Goal: Information Seeking & Learning: Learn about a topic

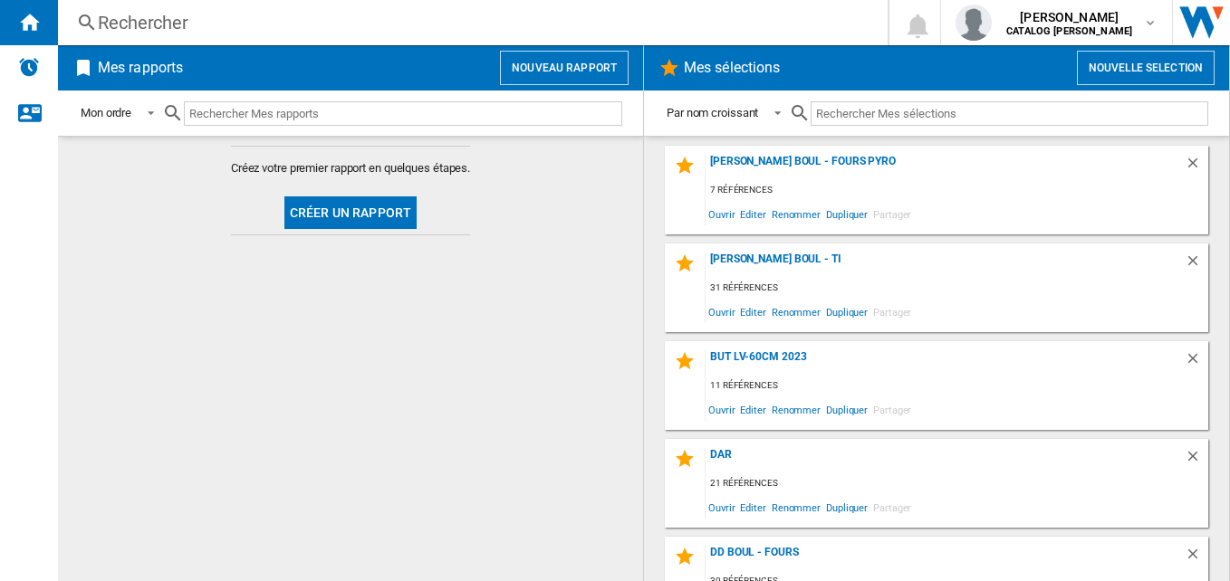
click at [161, 25] on div "Rechercher" at bounding box center [469, 22] width 743 height 25
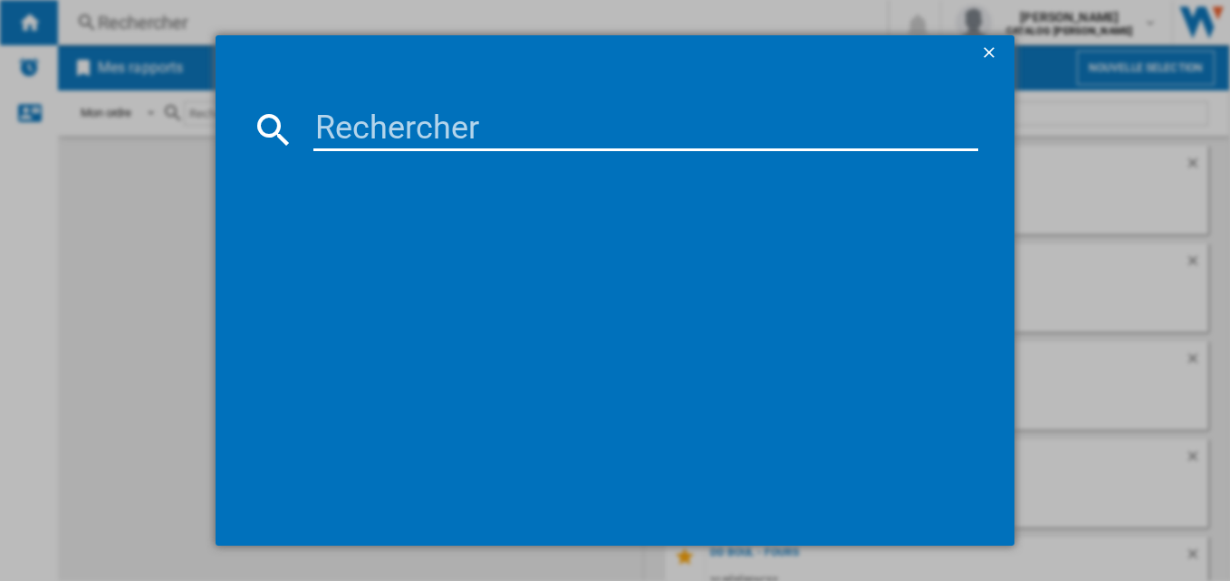
click at [336, 136] on input at bounding box center [646, 129] width 666 height 43
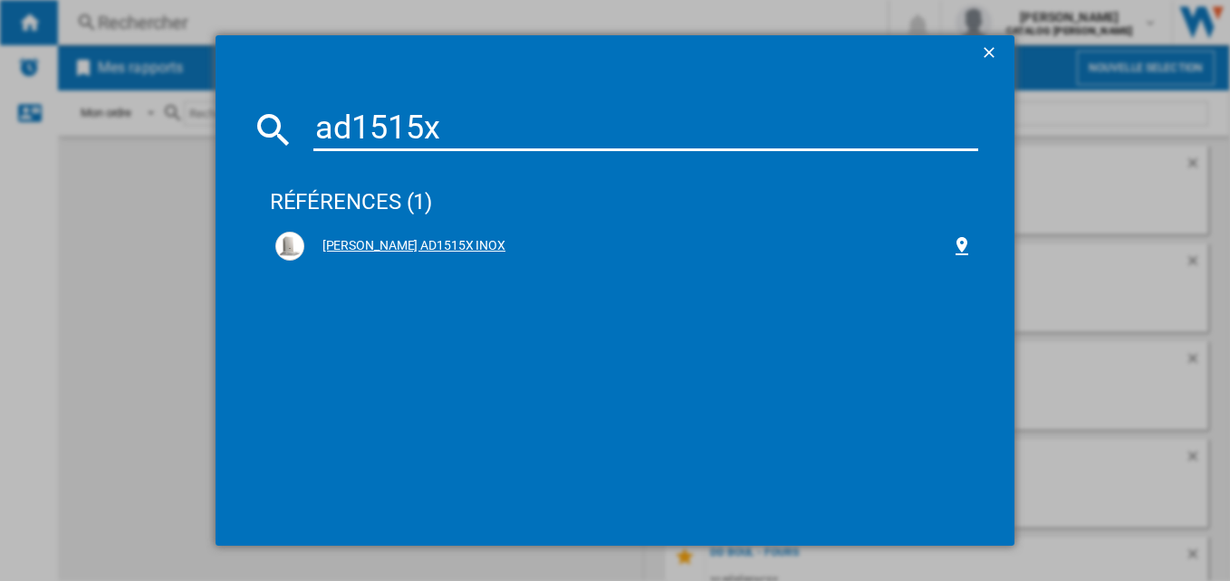
type input "ad1515x"
click at [437, 242] on div "[PERSON_NAME] AD1515X INOX" at bounding box center [628, 246] width 648 height 18
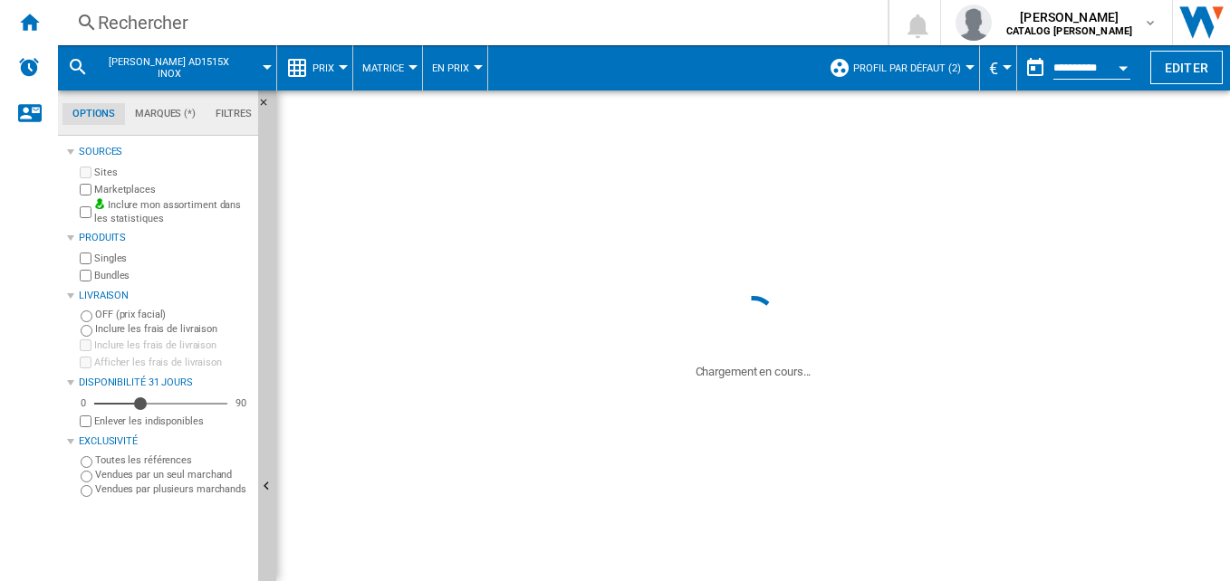
click at [312, 73] on div "Prix" at bounding box center [314, 67] width 57 height 45
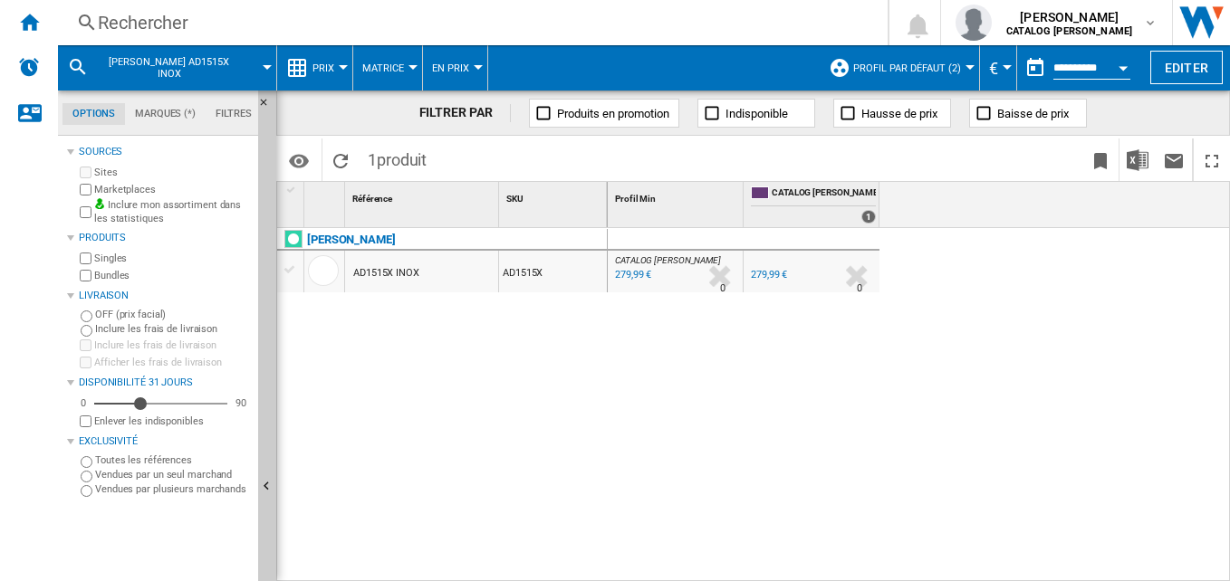
click at [312, 73] on md-backdrop at bounding box center [615, 290] width 1230 height 581
click at [325, 63] on md-backdrop at bounding box center [615, 290] width 1230 height 581
click at [582, 514] on md-backdrop at bounding box center [615, 290] width 1230 height 581
click at [314, 67] on md-backdrop at bounding box center [615, 290] width 1230 height 581
click at [607, 387] on md-backdrop at bounding box center [615, 290] width 1230 height 581
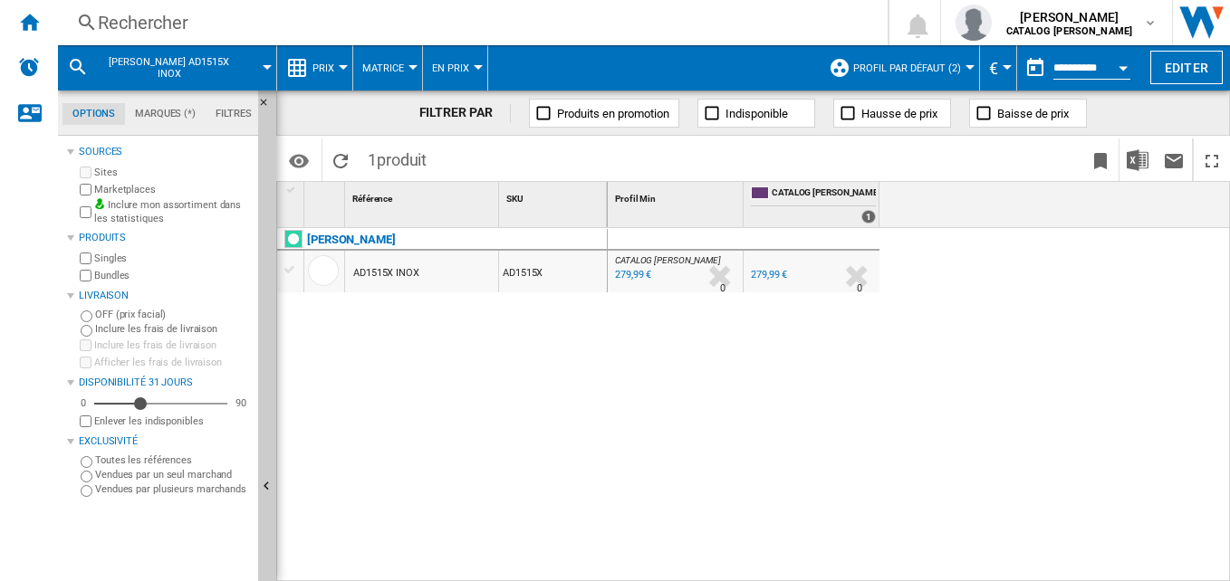
click at [153, 18] on md-backdrop at bounding box center [615, 290] width 1230 height 581
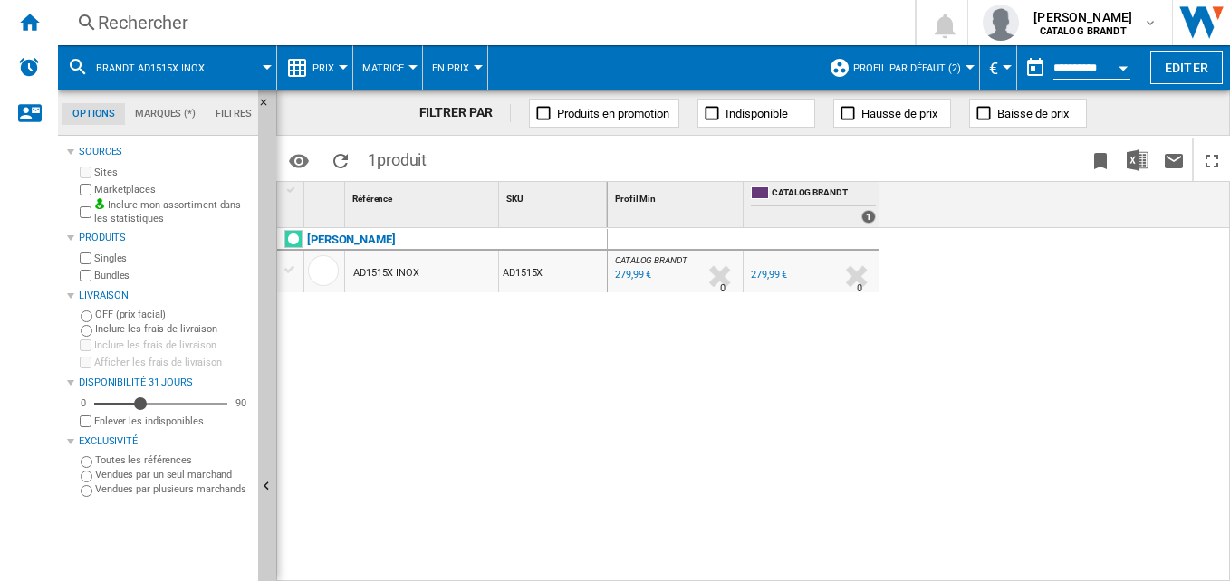
click at [311, 64] on div "Prix" at bounding box center [314, 67] width 57 height 45
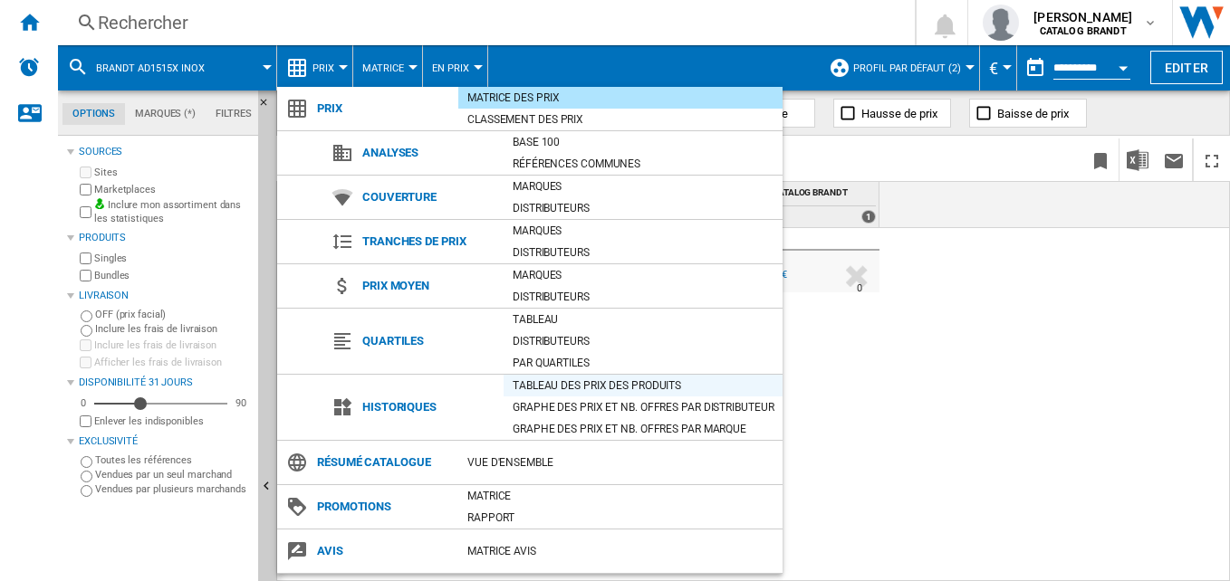
click at [588, 383] on div "Tableau des prix des produits" at bounding box center [643, 386] width 279 height 18
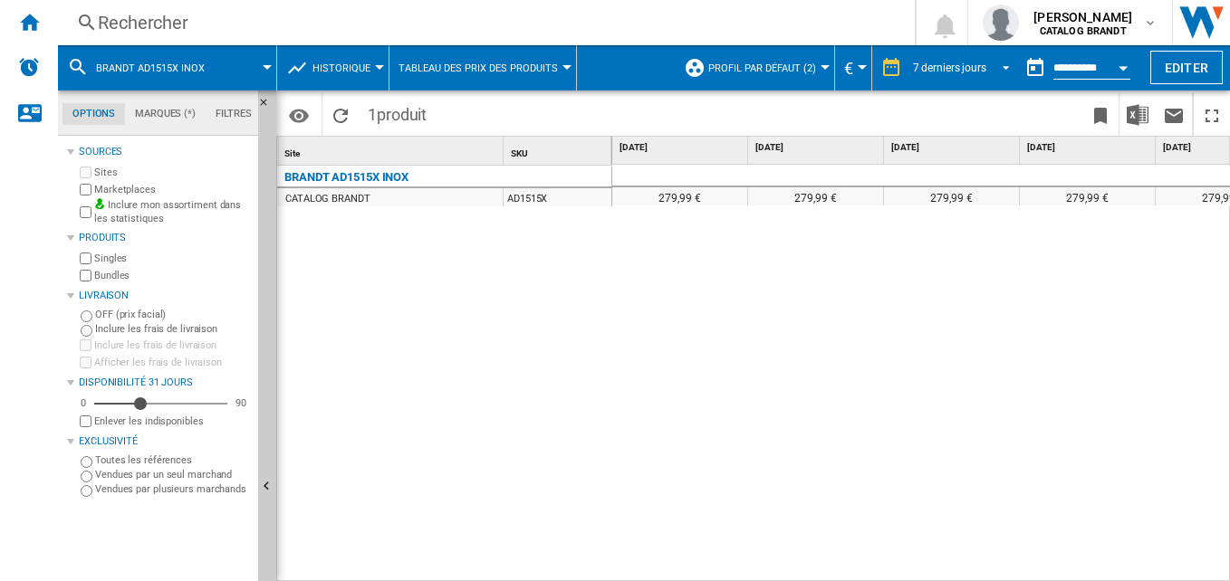
click at [918, 73] on span "7 derniers jours" at bounding box center [949, 68] width 73 height 15
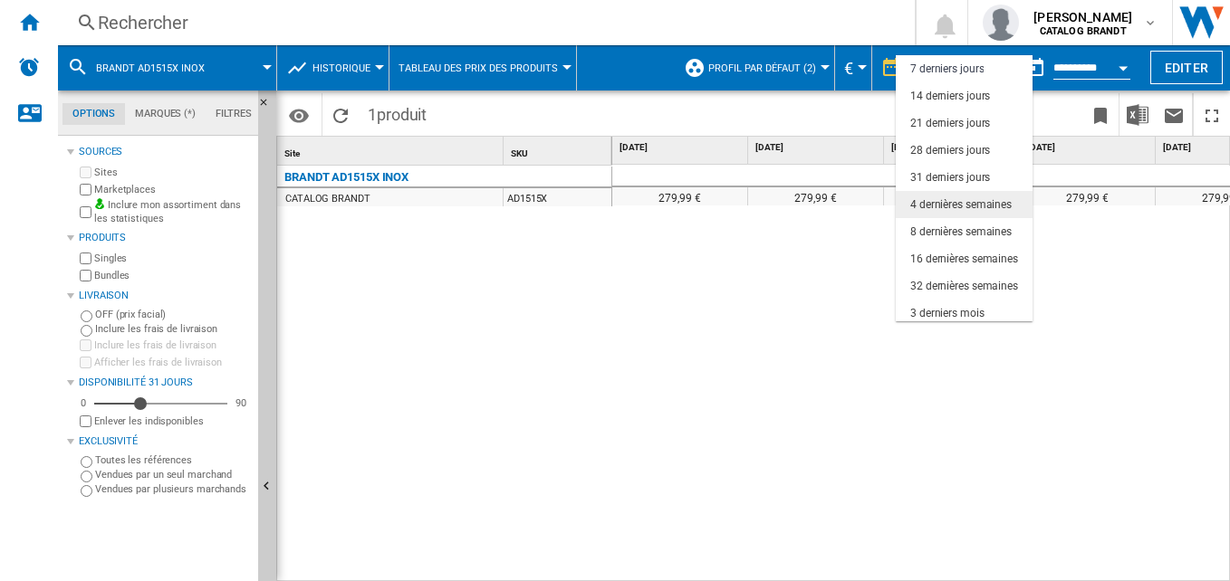
scroll to position [114, 0]
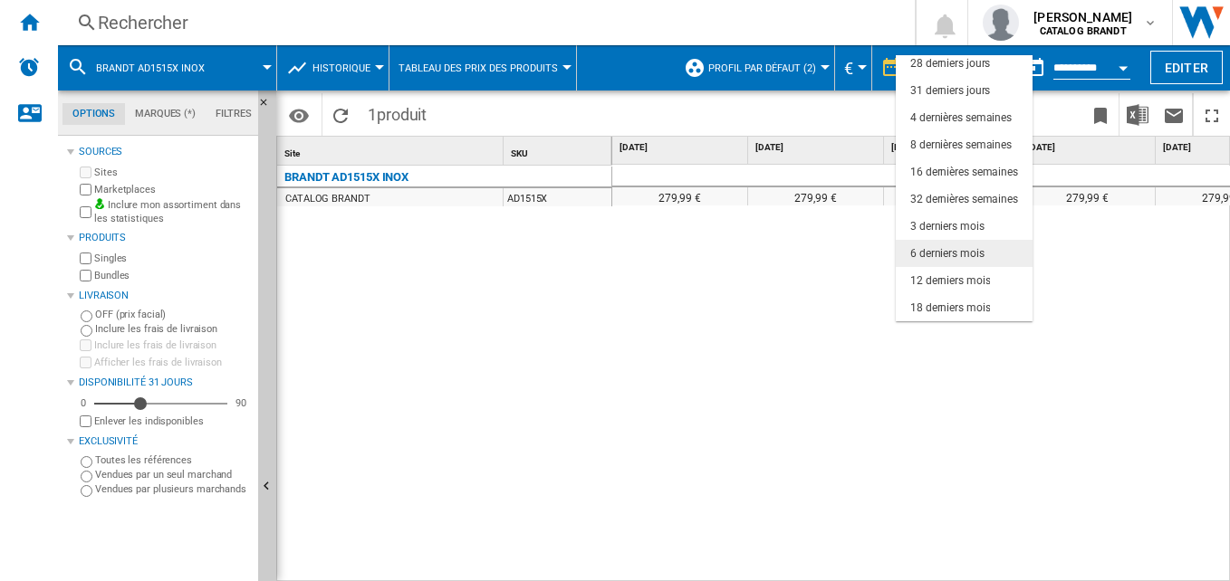
click at [956, 255] on div "6 derniers mois" at bounding box center [947, 253] width 74 height 15
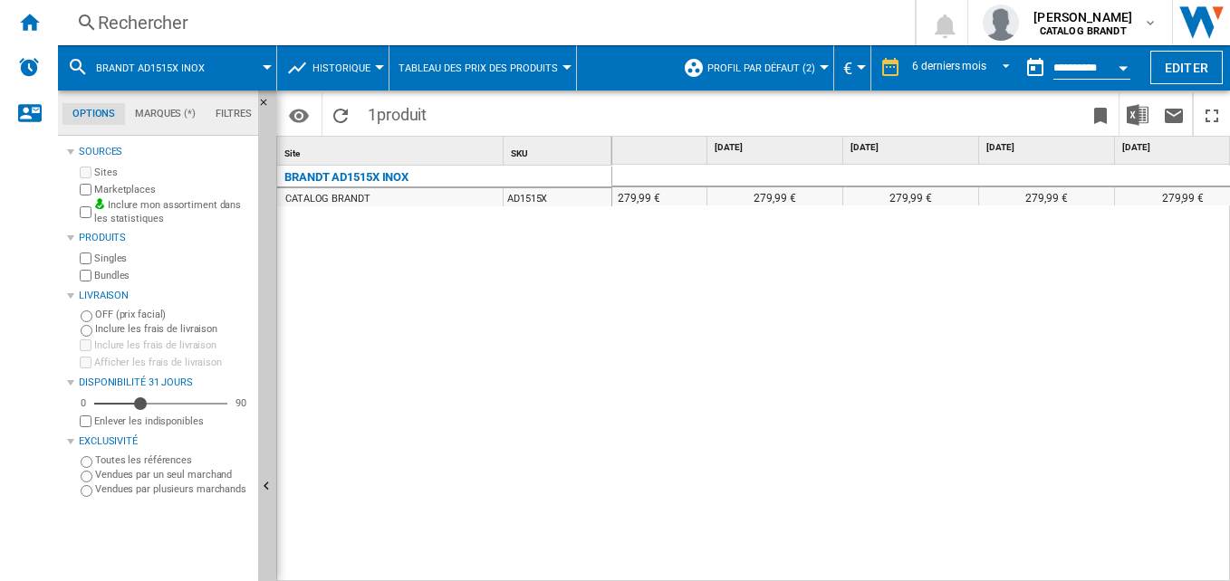
scroll to position [0, 332]
click at [950, 67] on div "6 derniers mois" at bounding box center [949, 68] width 74 height 13
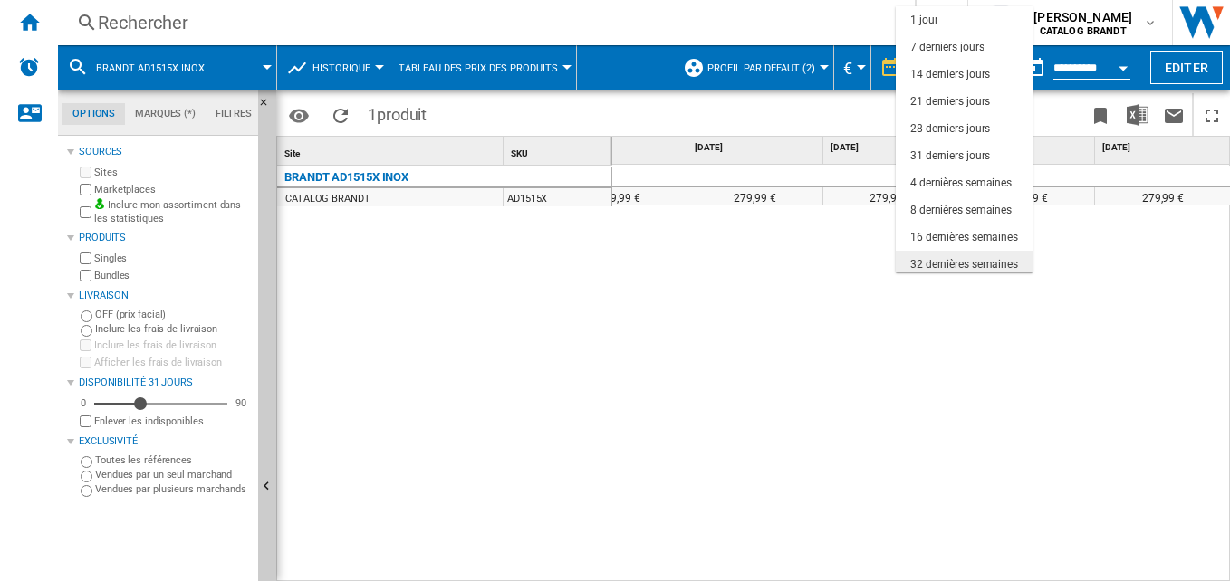
scroll to position [114, 0]
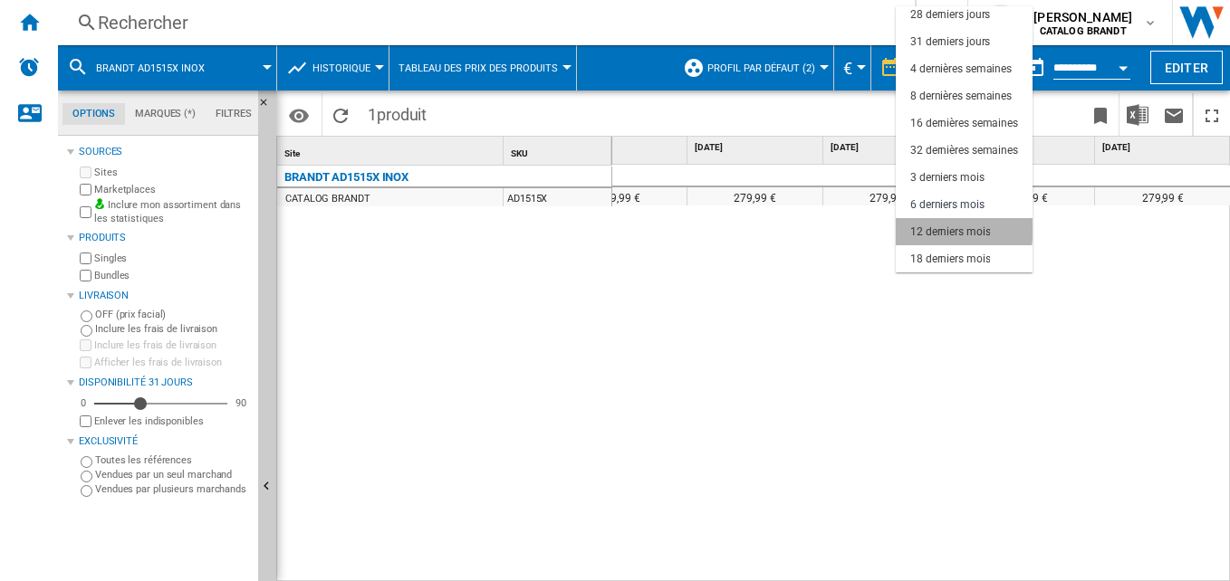
click at [942, 225] on div "12 derniers mois" at bounding box center [950, 232] width 80 height 15
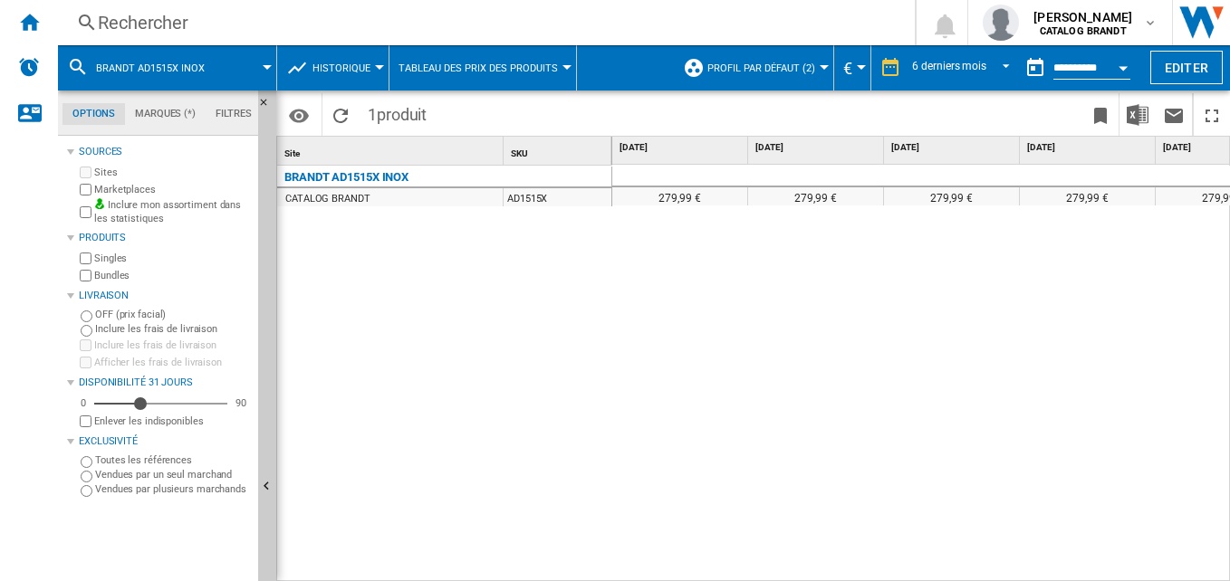
click at [584, 344] on div "BRANDT AD1515X INOX CATALOG BRANDT AD1515X" at bounding box center [444, 370] width 335 height 408
